Goal: Find specific page/section: Find specific page/section

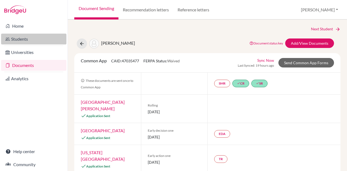
drag, startPoint x: 0, startPoint y: 0, endPoint x: 18, endPoint y: 42, distance: 46.1
click at [18, 42] on link "Students" at bounding box center [33, 39] width 65 height 11
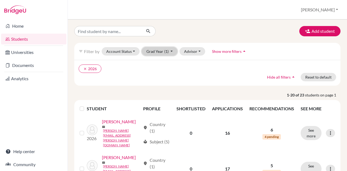
click at [152, 50] on button "Grad Year (1)" at bounding box center [160, 51] width 36 height 8
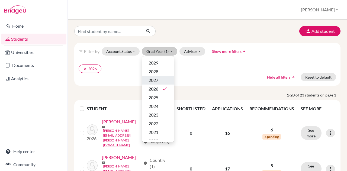
click at [149, 78] on span "2027" at bounding box center [154, 80] width 10 height 7
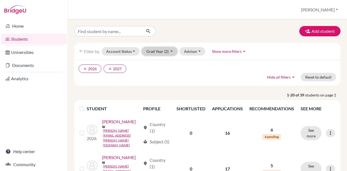
click at [154, 50] on button "Grad Year (2)" at bounding box center [160, 51] width 36 height 8
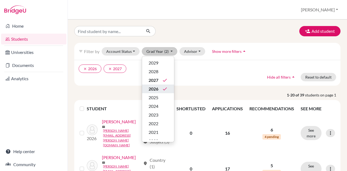
click at [152, 88] on span "2026" at bounding box center [154, 89] width 10 height 7
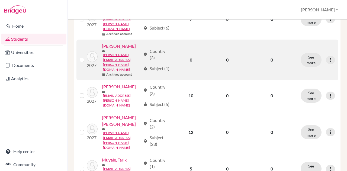
scroll to position [159, 0]
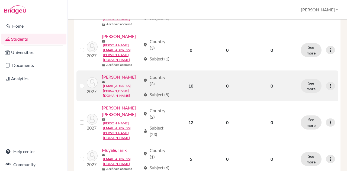
click at [128, 98] on link "[EMAIL_ADDRESS][PERSON_NAME][DOMAIN_NAME]" at bounding box center [121, 90] width 37 height 15
click at [262, 82] on td "0" at bounding box center [271, 85] width 51 height 31
click at [133, 80] on link "[PERSON_NAME]" at bounding box center [119, 77] width 34 height 7
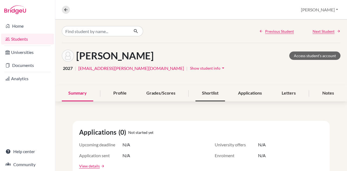
click at [204, 92] on div "Shortlist" at bounding box center [210, 93] width 30 height 16
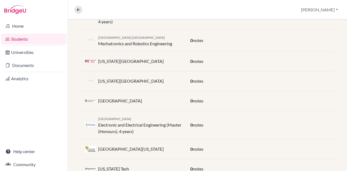
scroll to position [213, 0]
